Goal: Task Accomplishment & Management: Manage account settings

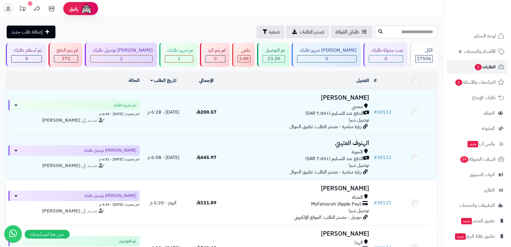
click at [486, 66] on span "الطلبات 2" at bounding box center [484, 67] width 21 height 8
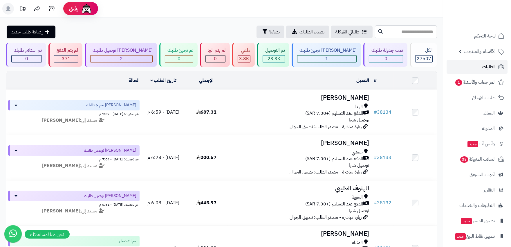
click at [480, 68] on link "الطلبات" at bounding box center [477, 67] width 61 height 14
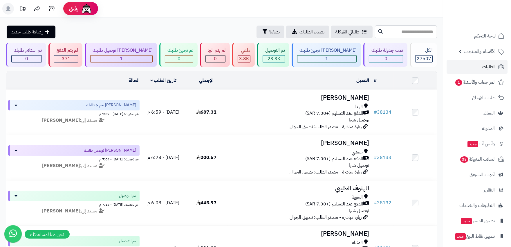
click at [7, 7] on icon at bounding box center [8, 8] width 5 height 5
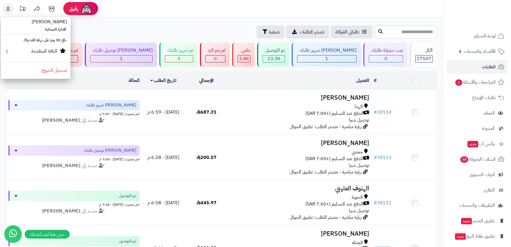
click at [7, 7] on icon at bounding box center [8, 8] width 5 height 5
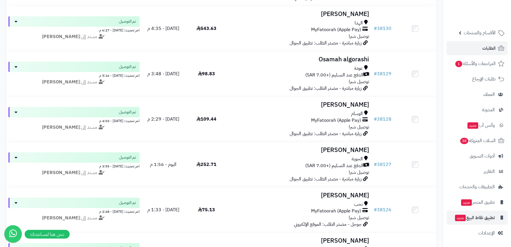
scroll to position [290, 0]
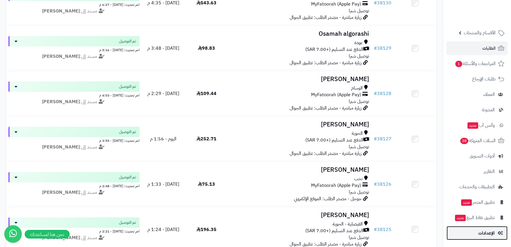
click at [494, 232] on span "الإعدادات" at bounding box center [486, 233] width 17 height 8
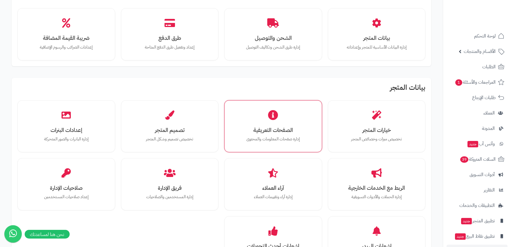
scroll to position [129, 0]
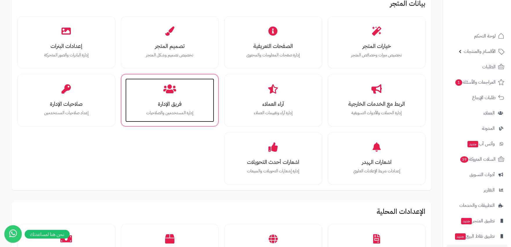
click at [161, 108] on div "فريق الإدارة إدارة المستخدمين والصلاحيات" at bounding box center [169, 100] width 89 height 44
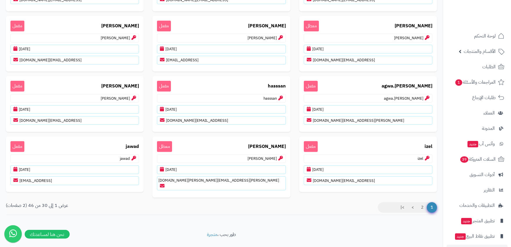
scroll to position [450, 0]
click at [421, 201] on link "2" at bounding box center [422, 206] width 10 height 10
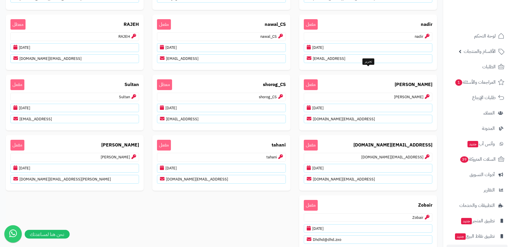
scroll to position [193, 0]
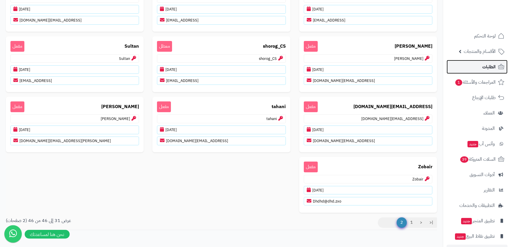
click at [492, 67] on span "الطلبات" at bounding box center [488, 67] width 13 height 8
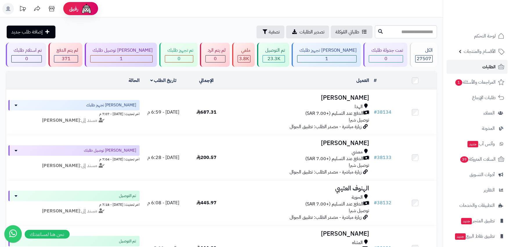
click at [492, 67] on span "الطلبات" at bounding box center [488, 67] width 13 height 8
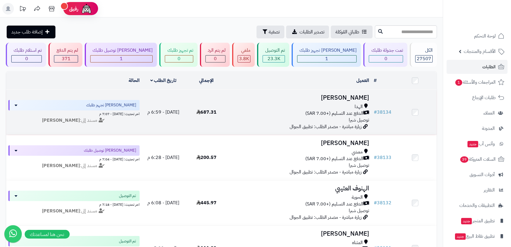
click at [250, 113] on div "الدفع عند التسليم (+7.00 SAR)" at bounding box center [299, 113] width 139 height 7
